Goal: Transaction & Acquisition: Download file/media

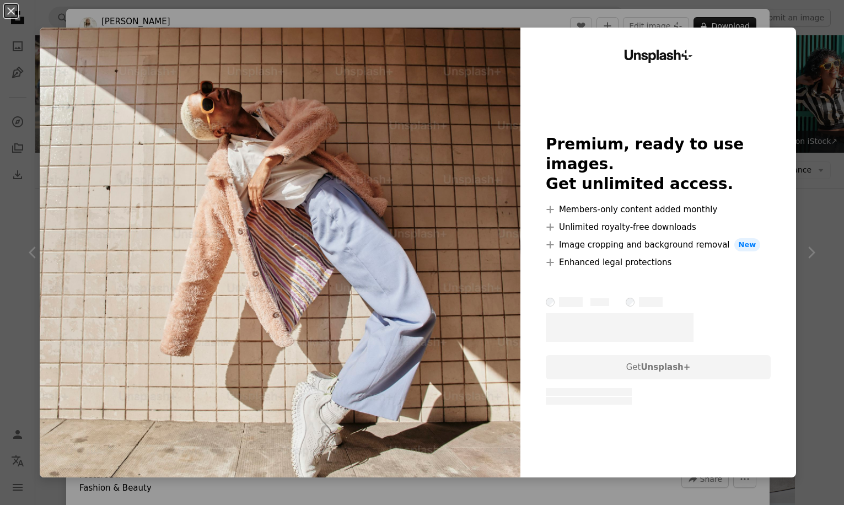
scroll to position [1875, 0]
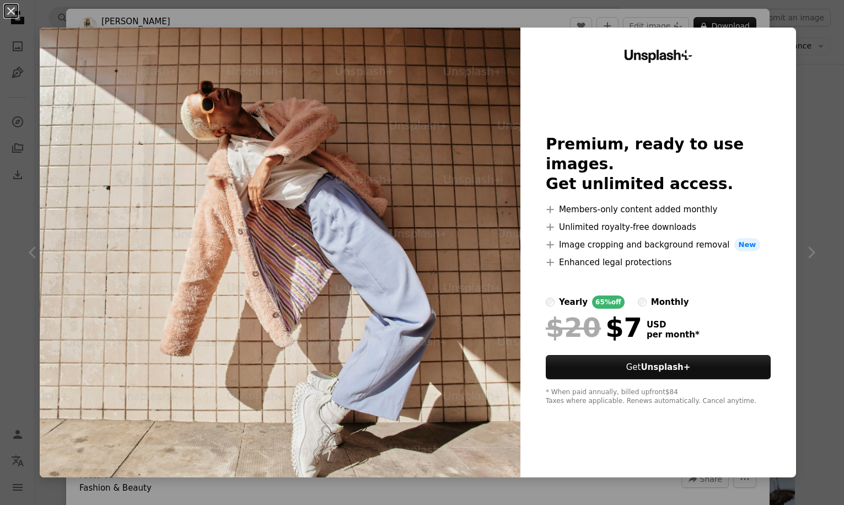
click at [840, 71] on div "An X shape Unsplash+ Premium, ready to use images. Get unlimited access. A plus…" at bounding box center [422, 252] width 844 height 505
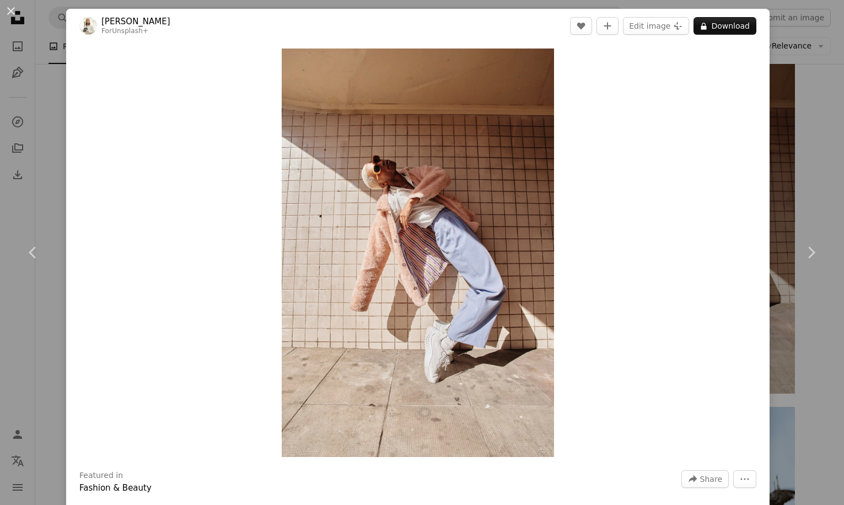
click at [818, 50] on div "An X shape Chevron left Chevron right [PERSON_NAME] For Unsplash+ A heart A plu…" at bounding box center [422, 252] width 844 height 505
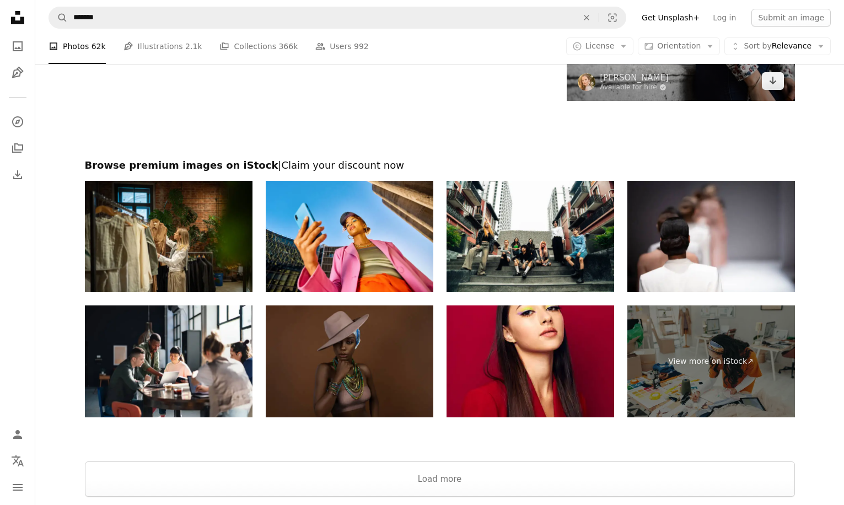
scroll to position [2807, 0]
